Goal: Use online tool/utility: Utilize a website feature to perform a specific function

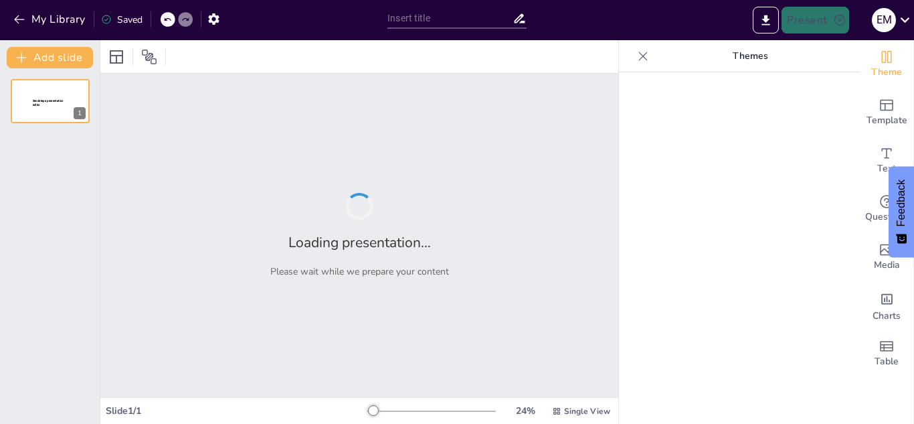
type input "New Sendsteps"
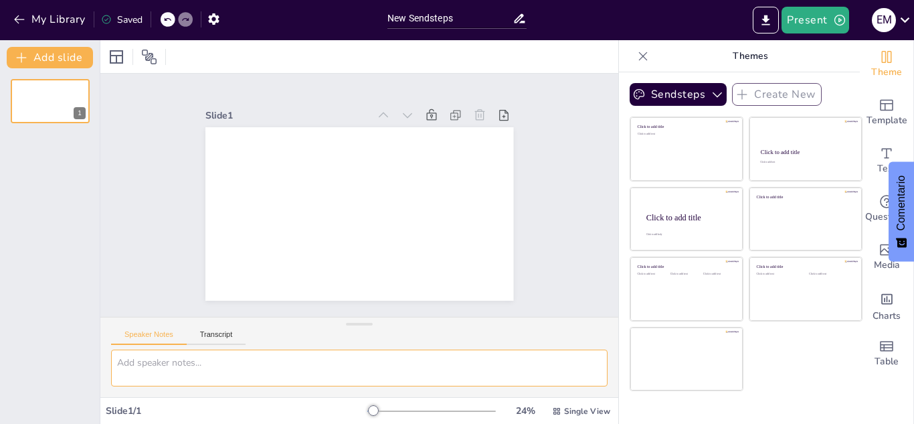
click at [230, 369] on textarea at bounding box center [359, 367] width 497 height 37
click at [241, 366] on textarea at bounding box center [359, 367] width 497 height 37
paste textarea "Manejo del Lugar de los hechos con armas de fuego y explosivos"
click at [118, 377] on textarea "Manejo del Lugar de los hechos con armas de fuego y explosivos" at bounding box center [359, 367] width 497 height 37
click at [446, 366] on textarea "Manejo del lugar de los hechos con armas de fuego y explosivos" at bounding box center [359, 367] width 497 height 37
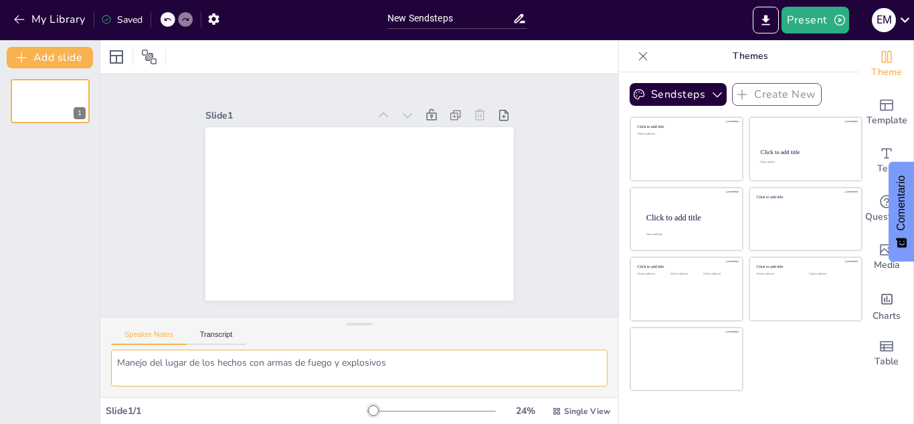
type textarea "Manejo del lugar de los hechos con armas de fuego y explosivos"
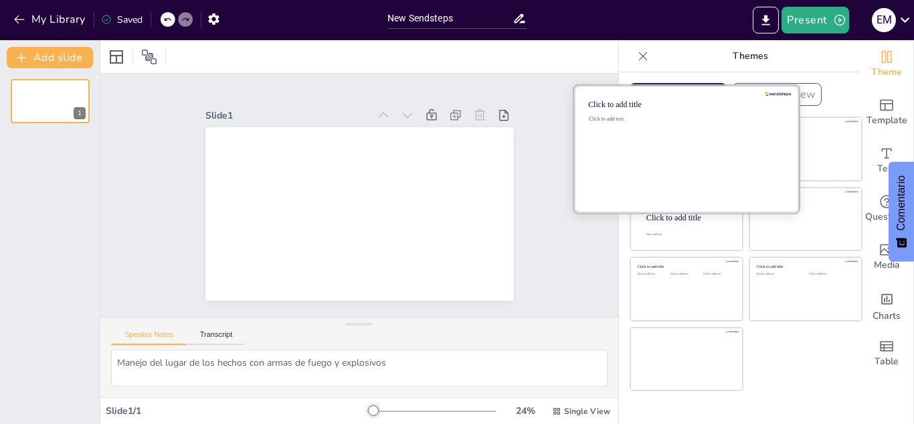
click at [659, 159] on div "Click to add text" at bounding box center [684, 157] width 191 height 83
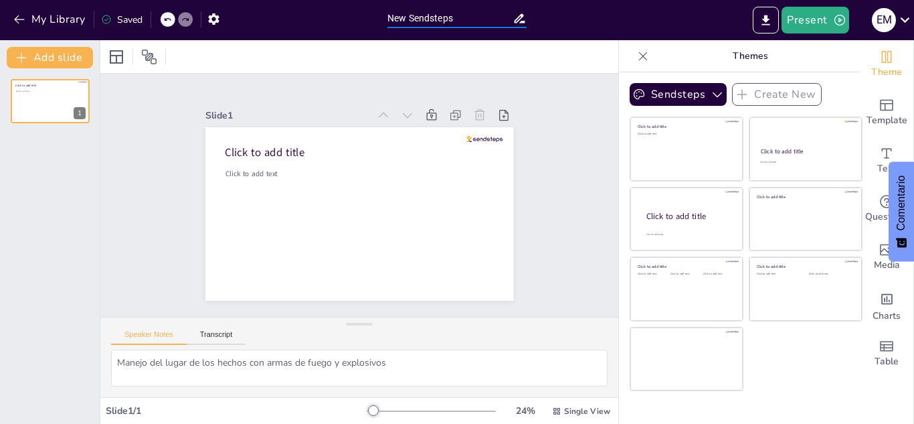
click at [487, 23] on input "New Sendsteps" at bounding box center [449, 18] width 125 height 19
type input "N"
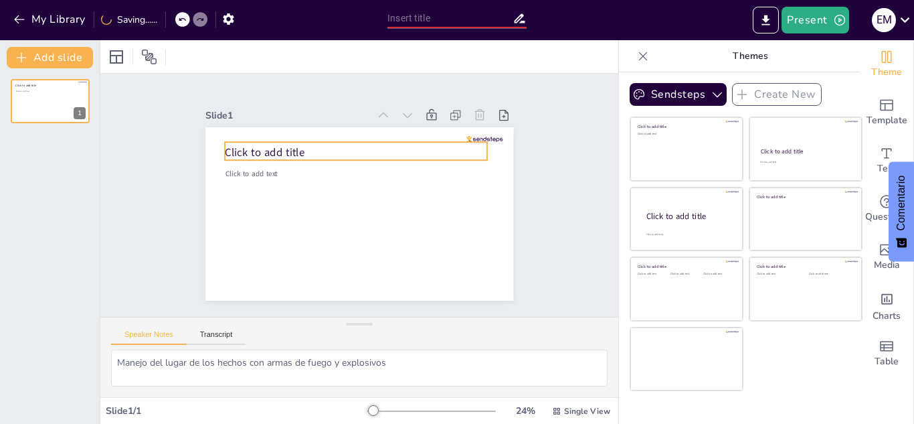
click at [284, 151] on span "Click to add title" at bounding box center [265, 152] width 80 height 15
